Goal: Task Accomplishment & Management: Manage account settings

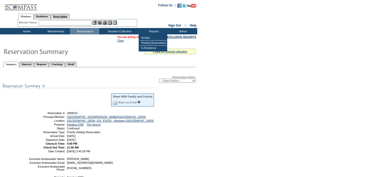
click at [70, 17] on link "Reservations" at bounding box center [60, 16] width 19 height 5
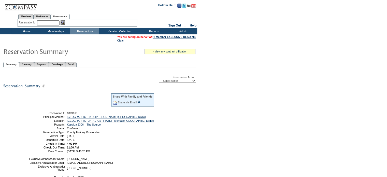
click at [50, 24] on input "text" at bounding box center [48, 22] width 22 height 5
paste input "1809597"
type input "1809597"
click at [65, 22] on img at bounding box center [63, 22] width 4 height 4
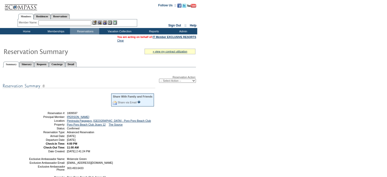
click at [179, 78] on div "Reservation Action: -- Select Action -- Modify Reservation Dates Modify Reserva…" at bounding box center [99, 79] width 193 height 7
click at [176, 79] on select "-- Select Action -- Modify Reservation Dates Modify Reservation Cost Modify Occ…" at bounding box center [177, 81] width 37 height 4
select select "ChangeOccupancy"
click at [159, 79] on select "-- Select Action -- Modify Reservation Dates Modify Reservation Cost Modify Occ…" at bounding box center [177, 81] width 37 height 4
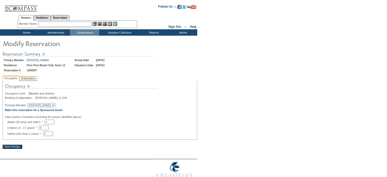
click at [32, 79] on span "Explanation" at bounding box center [28, 78] width 16 height 5
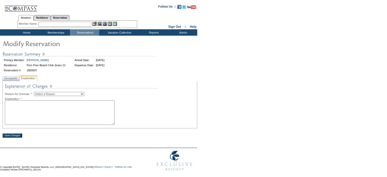
click at [53, 93] on select "Select a Reason Creating Continuous Stay Days Rebooked After Cancellation Editi…" at bounding box center [59, 94] width 50 height 4
select select "1036"
click at [38, 92] on select "Select a Reason Creating Continuous Stay Days Rebooked After Cancellation Editi…" at bounding box center [59, 94] width 50 height 4
click at [47, 107] on textarea at bounding box center [60, 112] width 110 height 24
